Goal: Task Accomplishment & Management: Complete application form

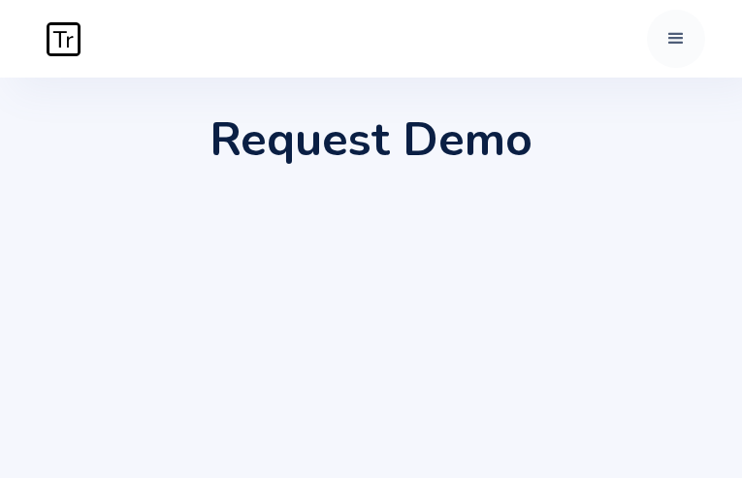
type input "bAmkMmTldJXHNWDu"
type input "RORNFwvHXxJ"
type input "ponujayuw58@gmail.com"
checkbox Search "false"
checkbox Filtering "false"
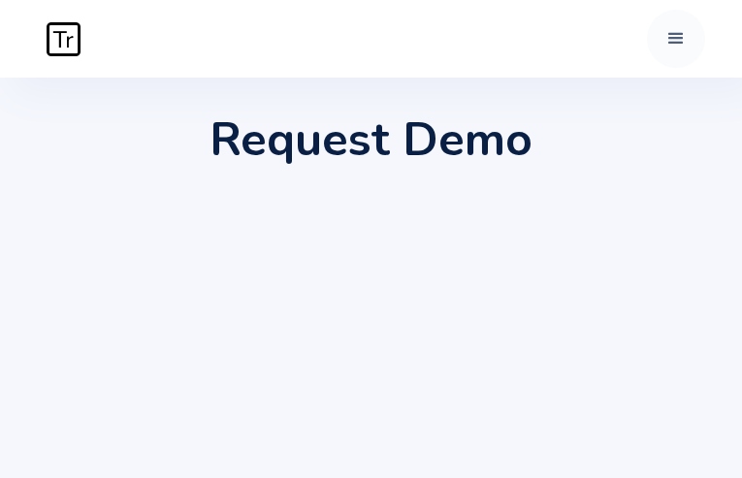
checkbox Order "false"
checkbox Search "true"
checkbox Tracing "false"
checkbox Order "true"
checkbox Tracing "true"
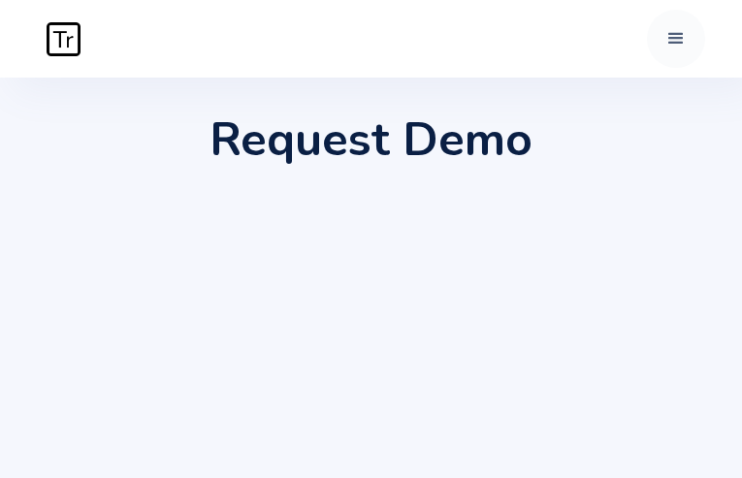
checkbox Filtering "true"
checkbox Order "false"
checkbox Search "false"
checkbox Counting "false"
checkbox Filtering "false"
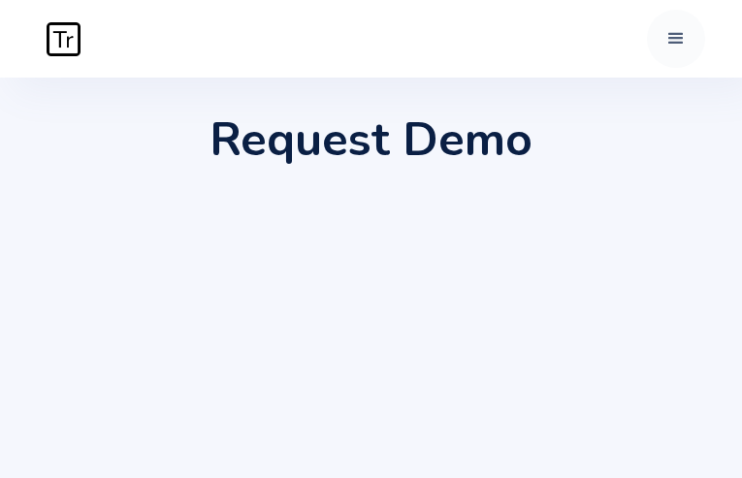
checkbox Anonymization "true"
checkbox Tracing "false"
checkbox Anonymization "false"
